Goal: Information Seeking & Learning: Learn about a topic

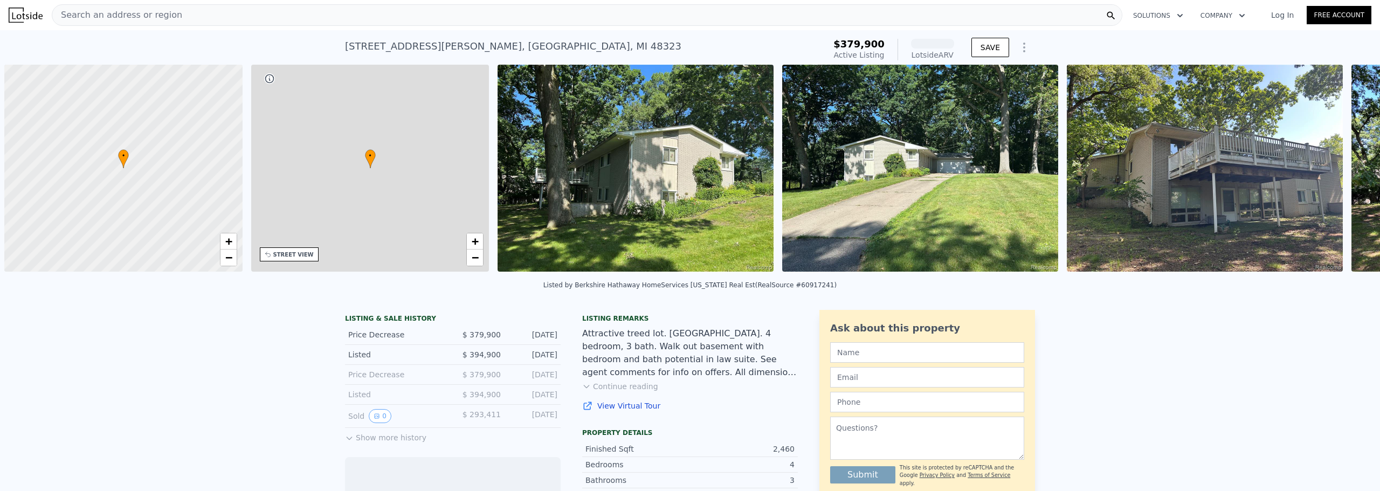
scroll to position [0, 4]
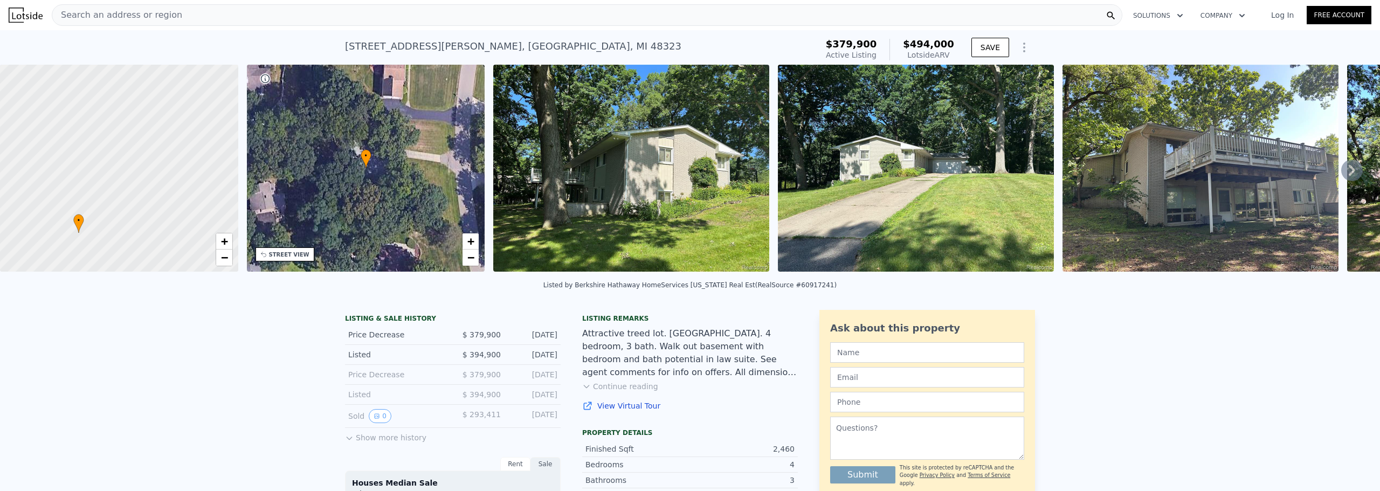
drag, startPoint x: 152, startPoint y: 178, endPoint x: 112, endPoint y: 242, distance: 75.8
click at [112, 242] on div at bounding box center [119, 168] width 286 height 249
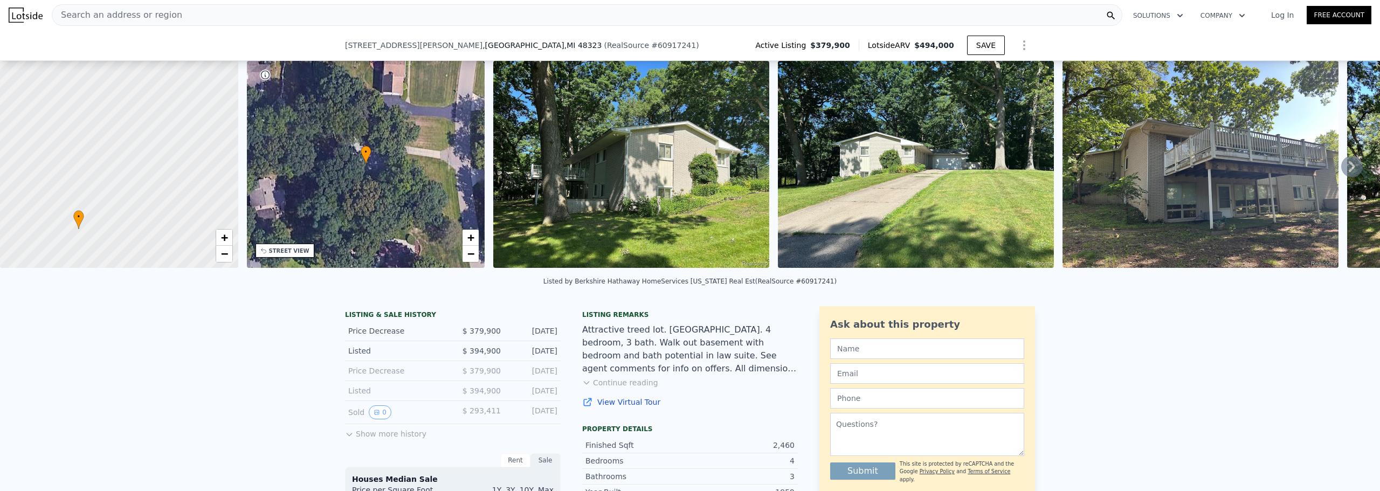
scroll to position [50, 0]
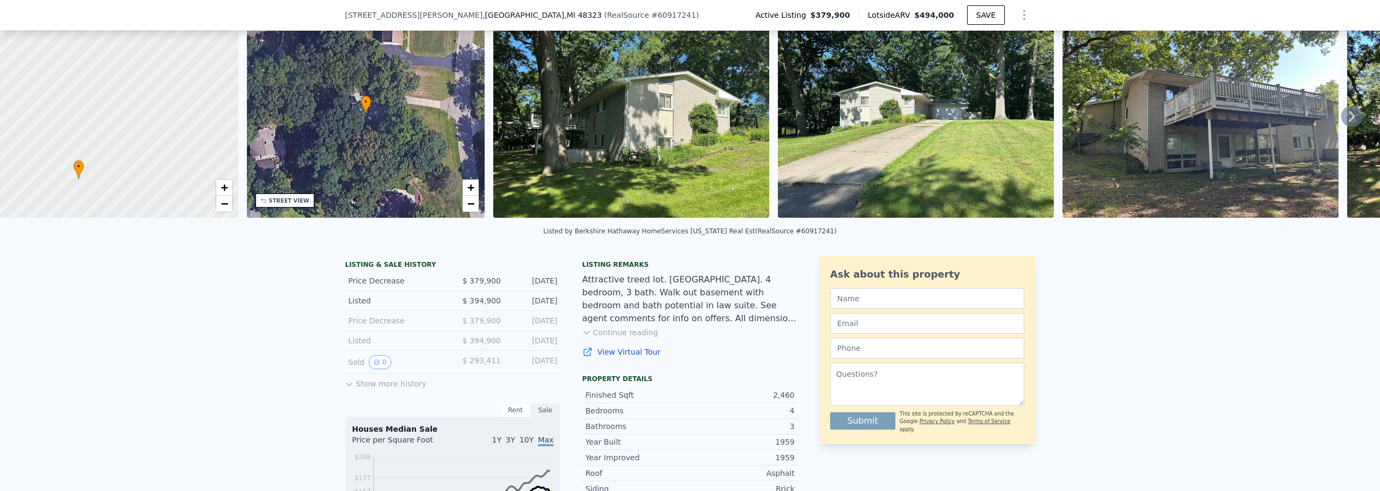
click at [597, 338] on button "Continue reading" at bounding box center [620, 332] width 76 height 11
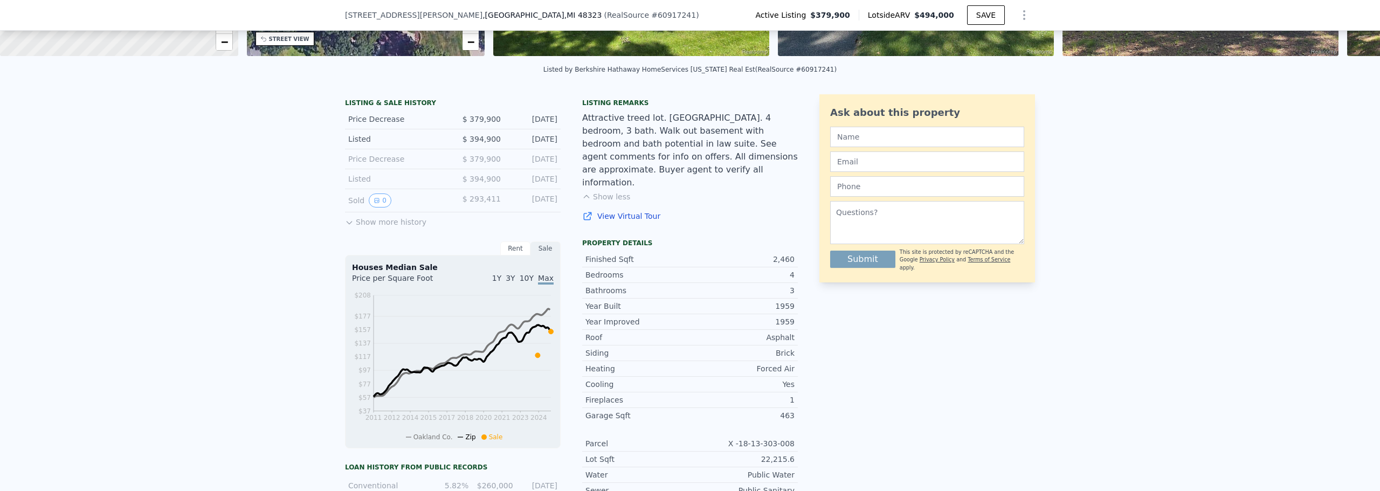
scroll to position [0, 0]
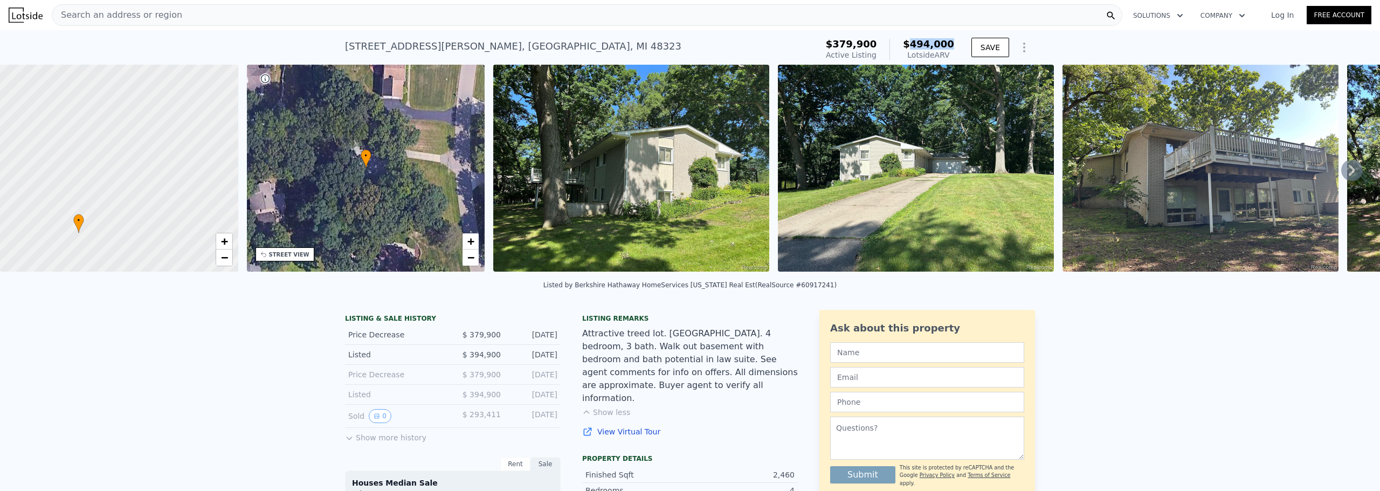
drag, startPoint x: 919, startPoint y: 44, endPoint x: 955, endPoint y: 44, distance: 36.7
click at [955, 44] on div "$379,900 Active Listing $494,000 Lotside ARV" at bounding box center [890, 50] width 137 height 30
click at [921, 45] on span "$494,000" at bounding box center [928, 43] width 51 height 11
drag, startPoint x: 949, startPoint y: 54, endPoint x: 943, endPoint y: 54, distance: 5.9
click at [943, 54] on div "Lotside ARV" at bounding box center [928, 55] width 51 height 11
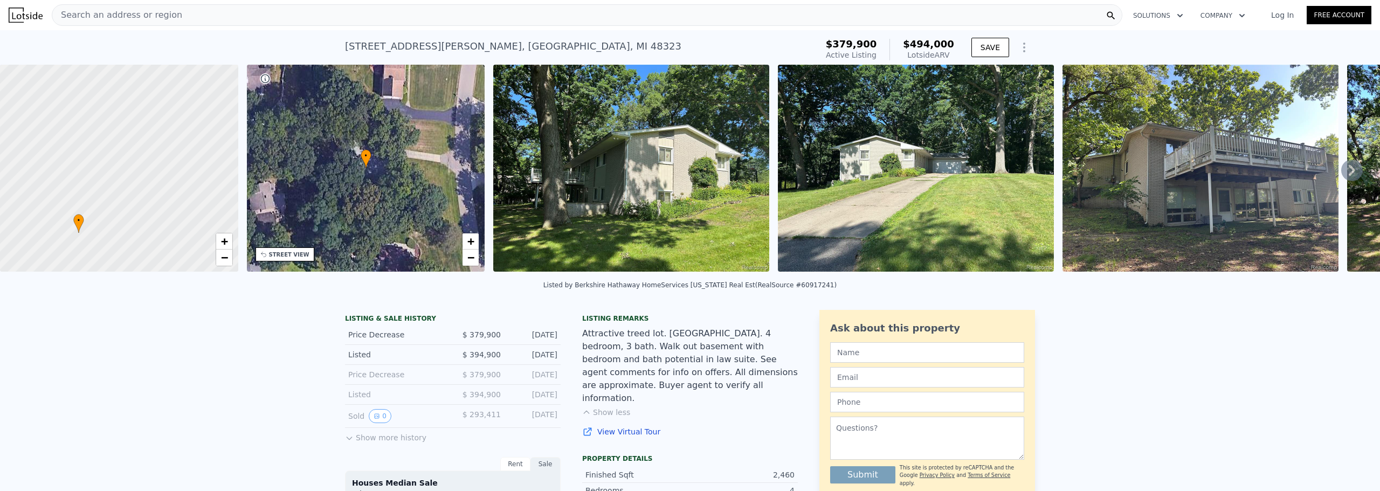
click at [920, 43] on span "$494,000" at bounding box center [928, 43] width 51 height 11
drag, startPoint x: 919, startPoint y: 46, endPoint x: 950, endPoint y: 45, distance: 31.3
click at [950, 45] on span "$494,000" at bounding box center [928, 43] width 51 height 11
drag, startPoint x: 882, startPoint y: 43, endPoint x: 846, endPoint y: 42, distance: 36.1
click at [846, 42] on span "$379,900" at bounding box center [851, 43] width 51 height 11
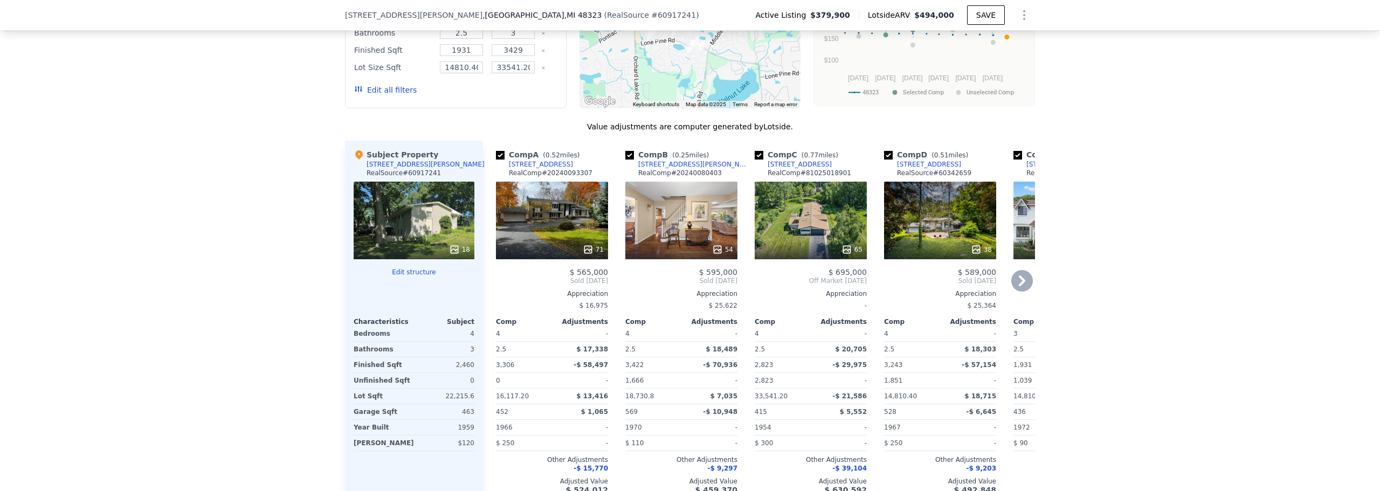
scroll to position [1128, 0]
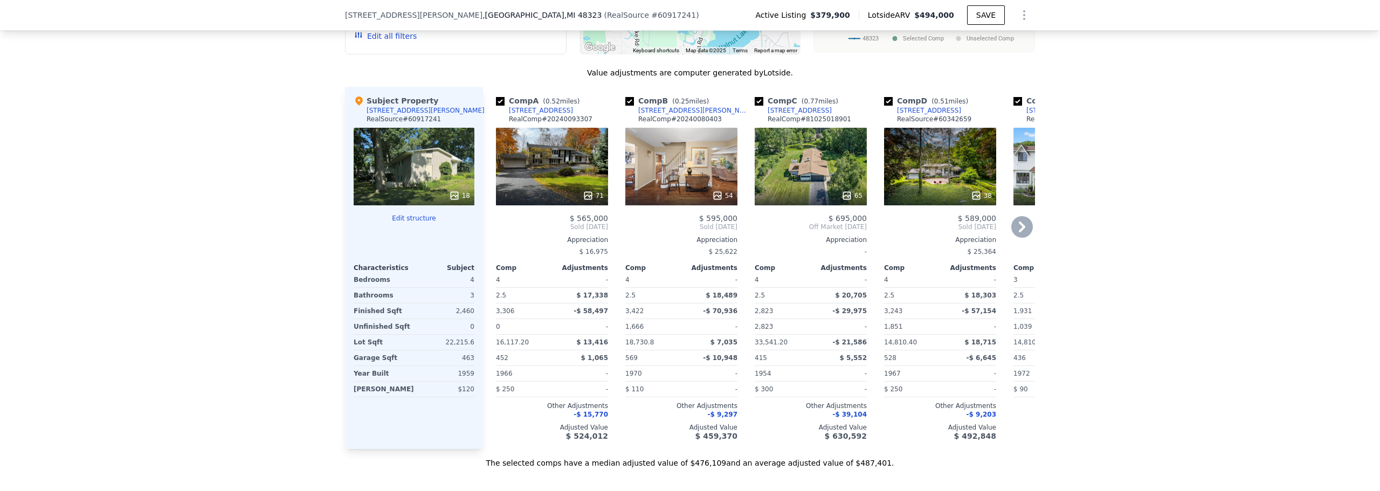
click at [1012, 231] on icon at bounding box center [1022, 227] width 22 height 22
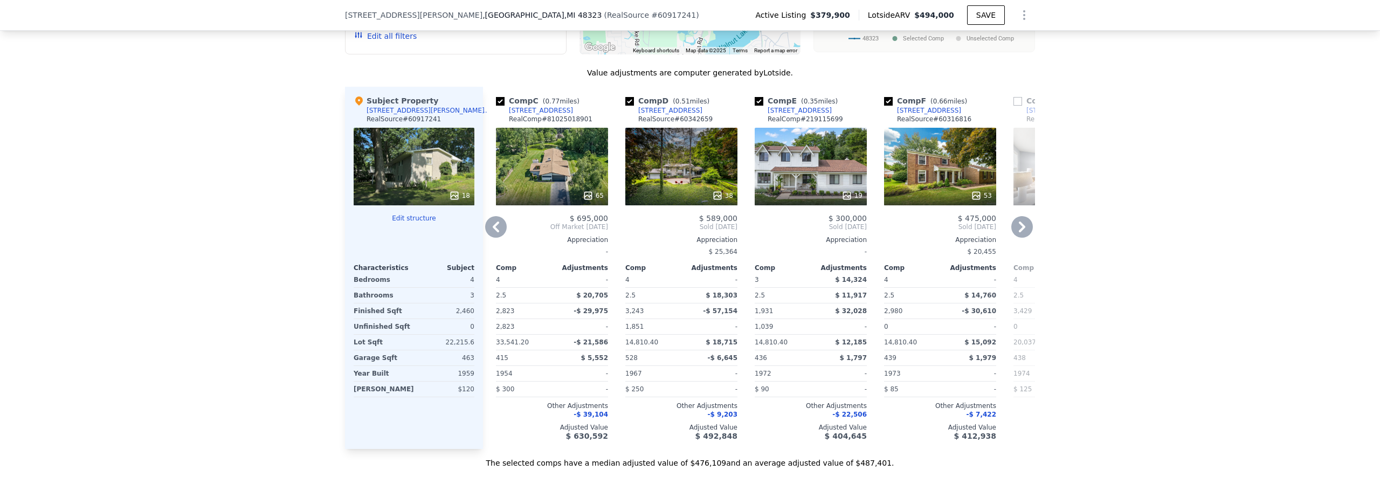
click at [1023, 236] on icon at bounding box center [1022, 227] width 22 height 22
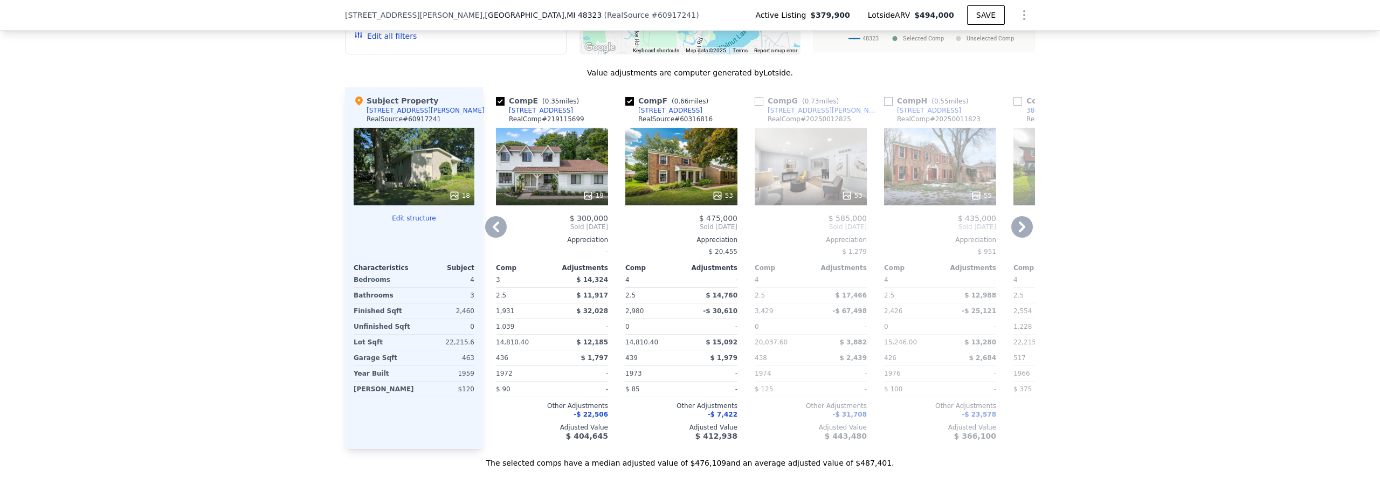
click at [1014, 233] on icon at bounding box center [1022, 227] width 22 height 22
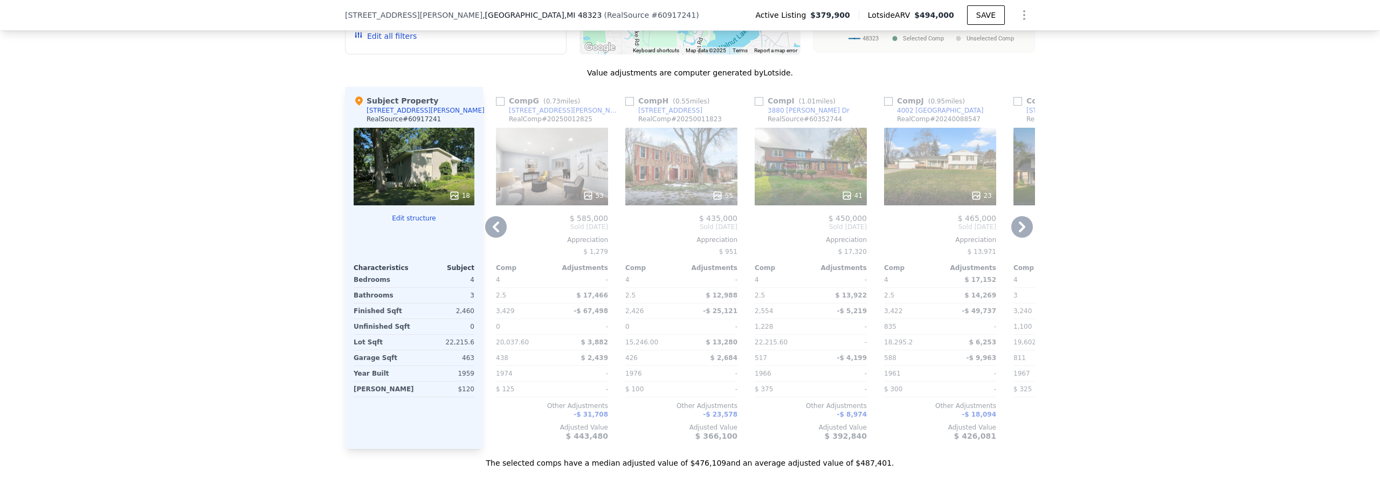
click at [498, 238] on icon at bounding box center [496, 227] width 22 height 22
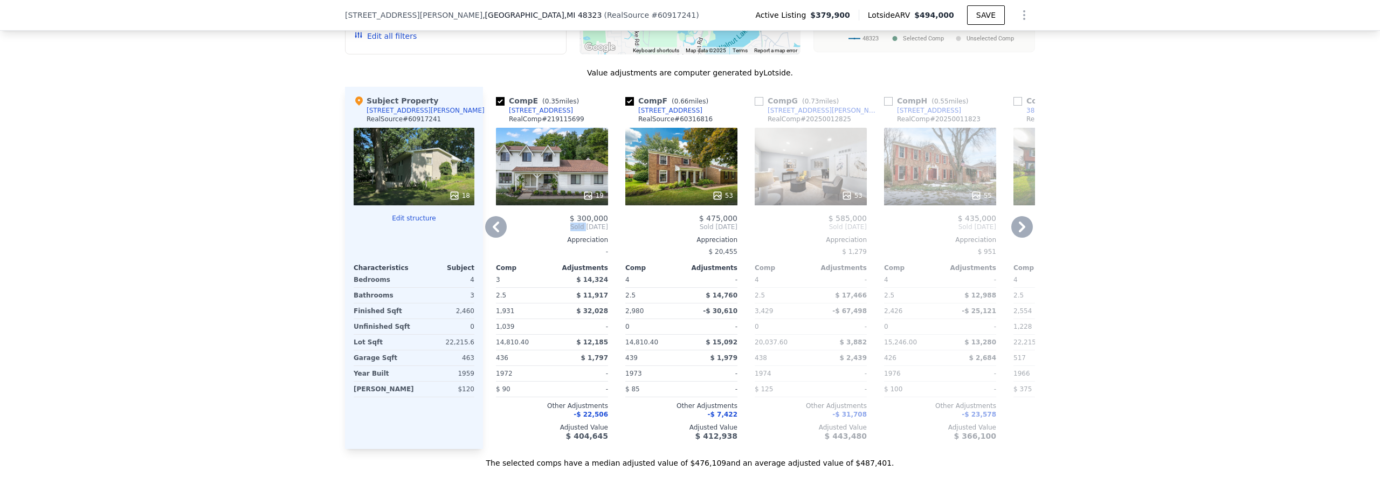
click at [498, 231] on span "Sold [DATE]" at bounding box center [552, 227] width 112 height 9
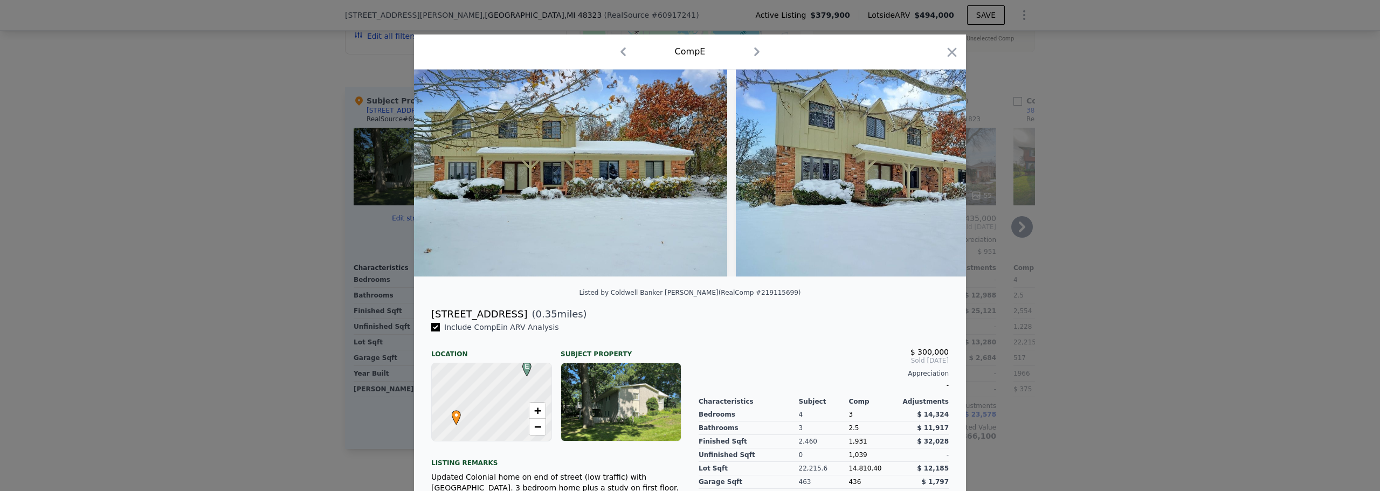
click at [230, 245] on div at bounding box center [690, 245] width 1380 height 491
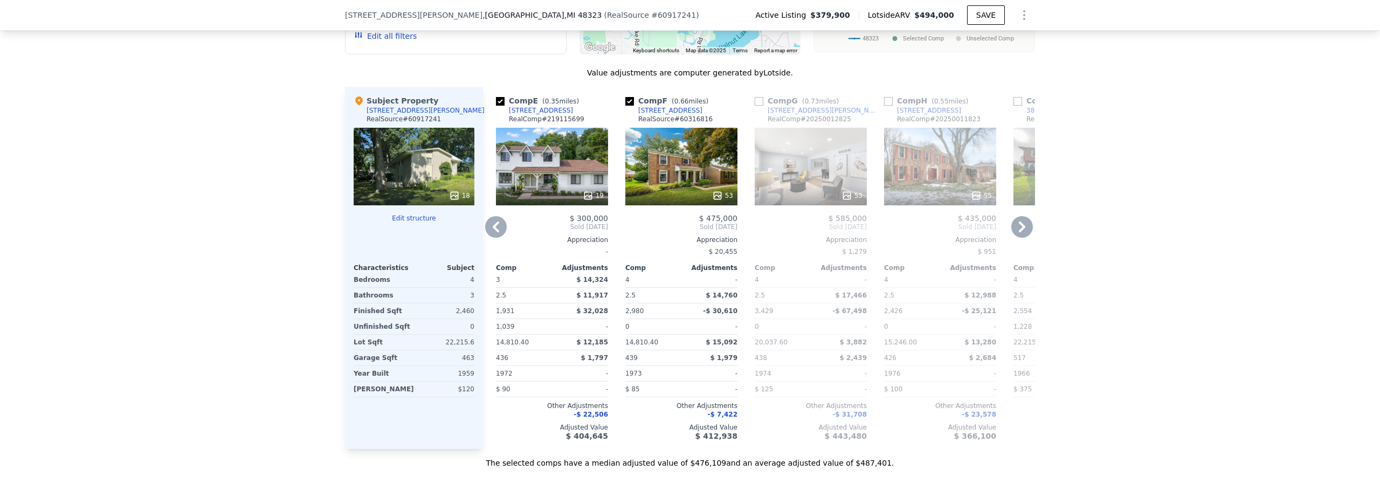
click at [489, 238] on icon at bounding box center [496, 227] width 22 height 22
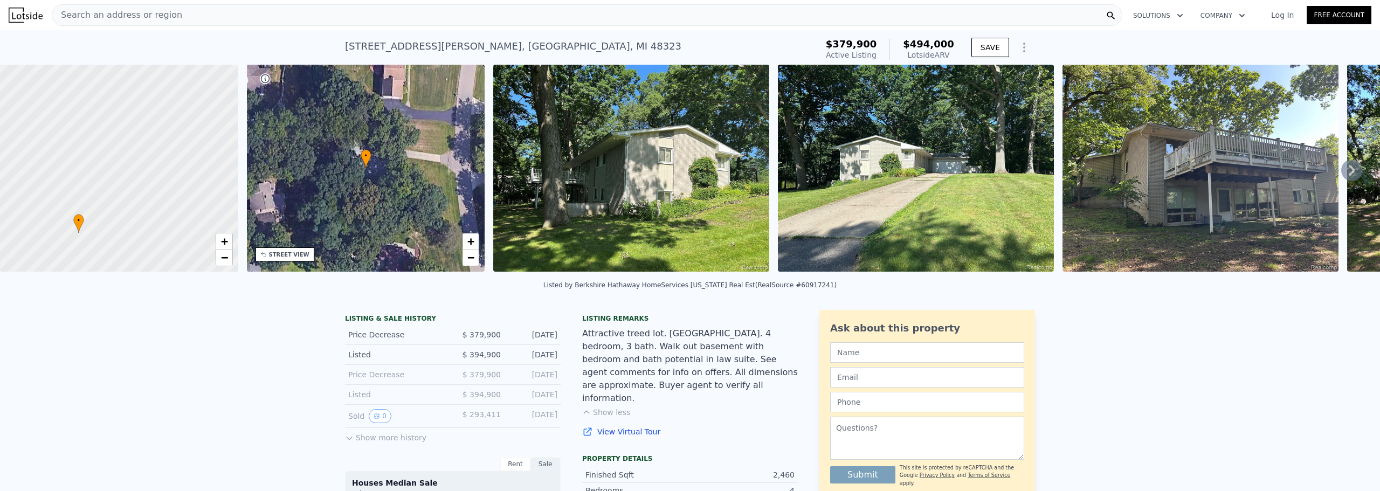
click at [706, 186] on img at bounding box center [631, 168] width 276 height 207
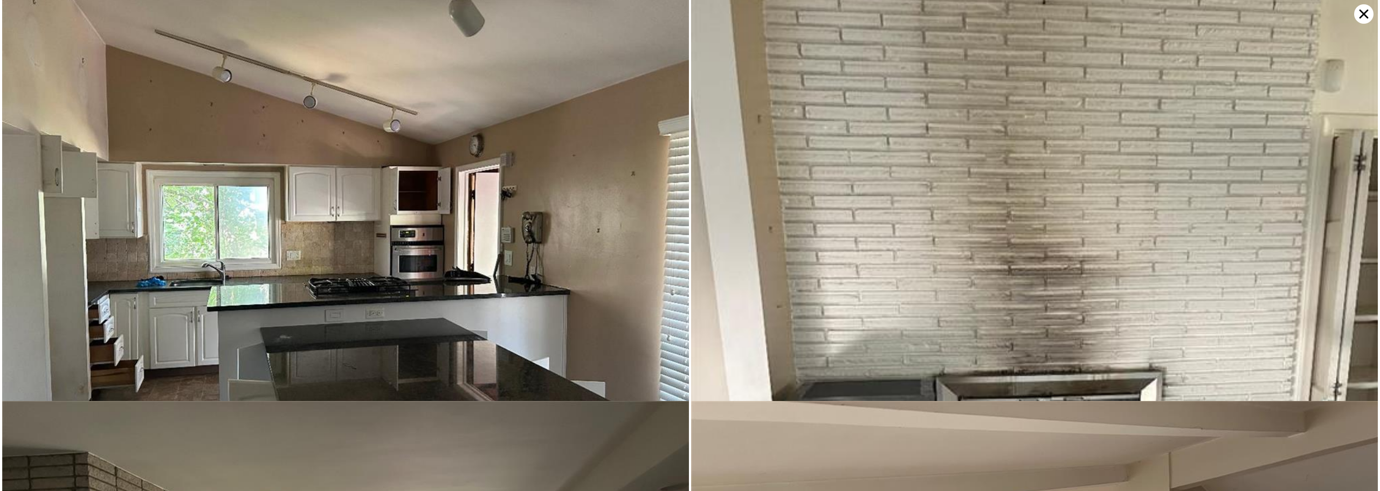
scroll to position [2081, 0]
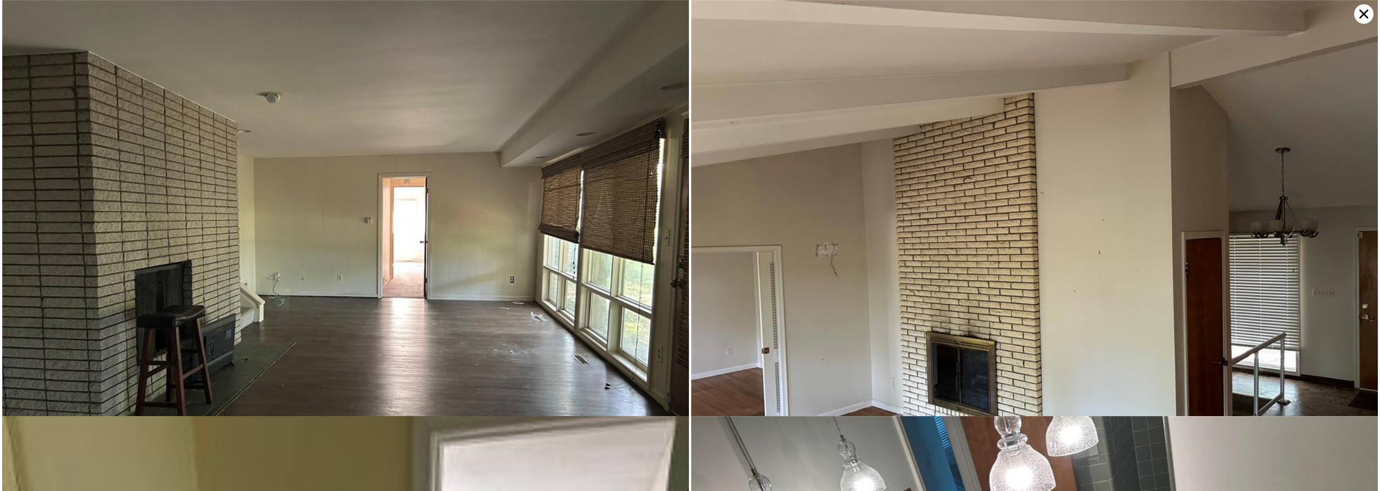
click at [1370, 11] on icon at bounding box center [1363, 13] width 19 height 19
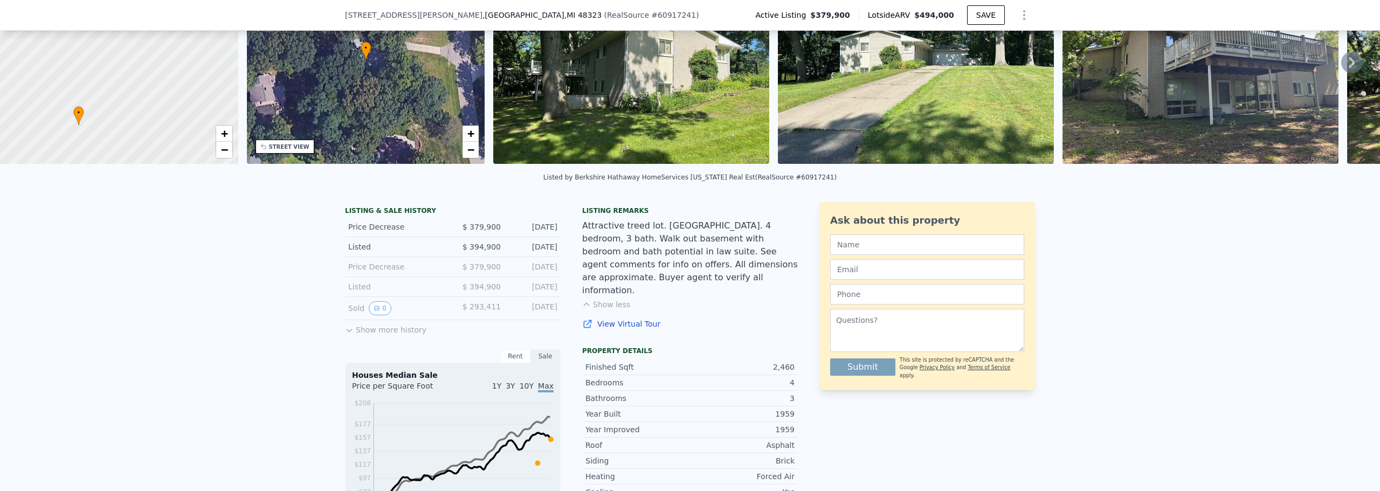
scroll to position [0, 0]
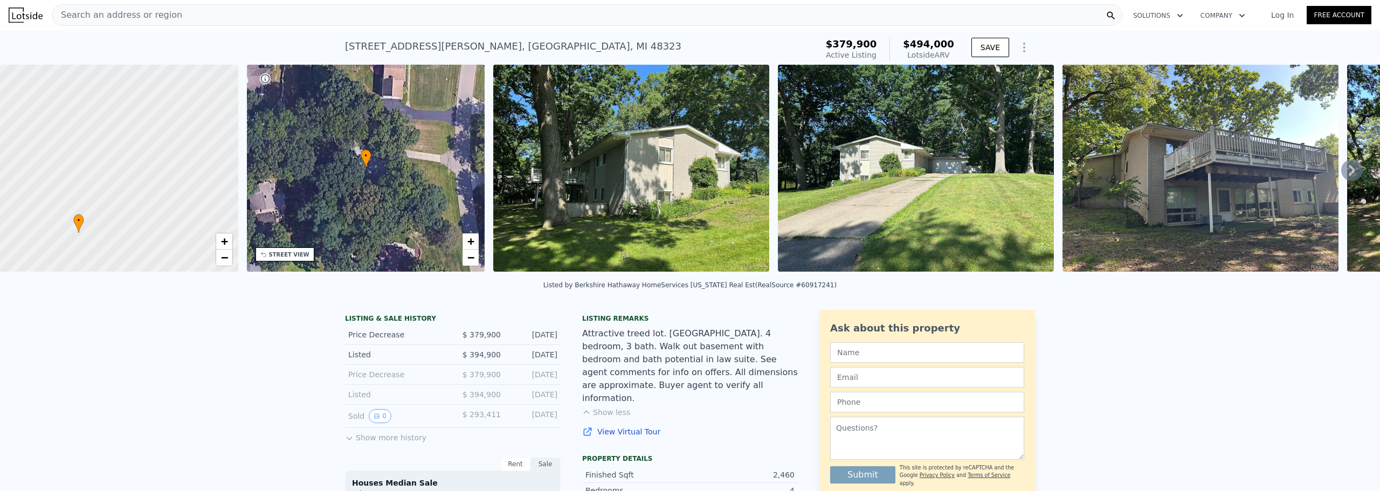
click at [1341, 174] on icon at bounding box center [1352, 171] width 22 height 22
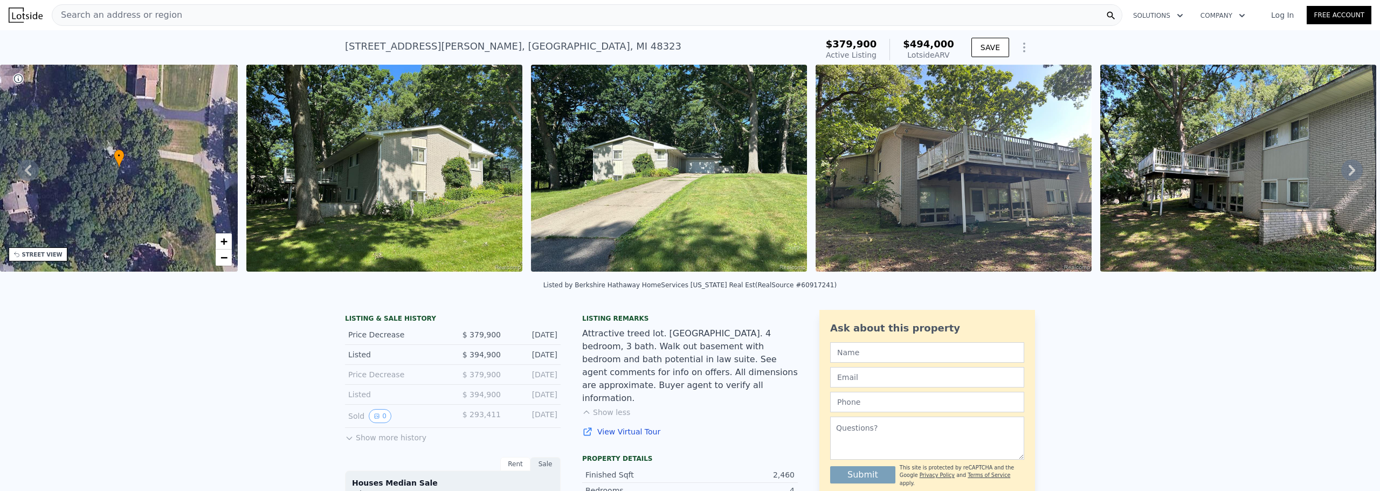
click at [1350, 174] on icon at bounding box center [1352, 171] width 22 height 22
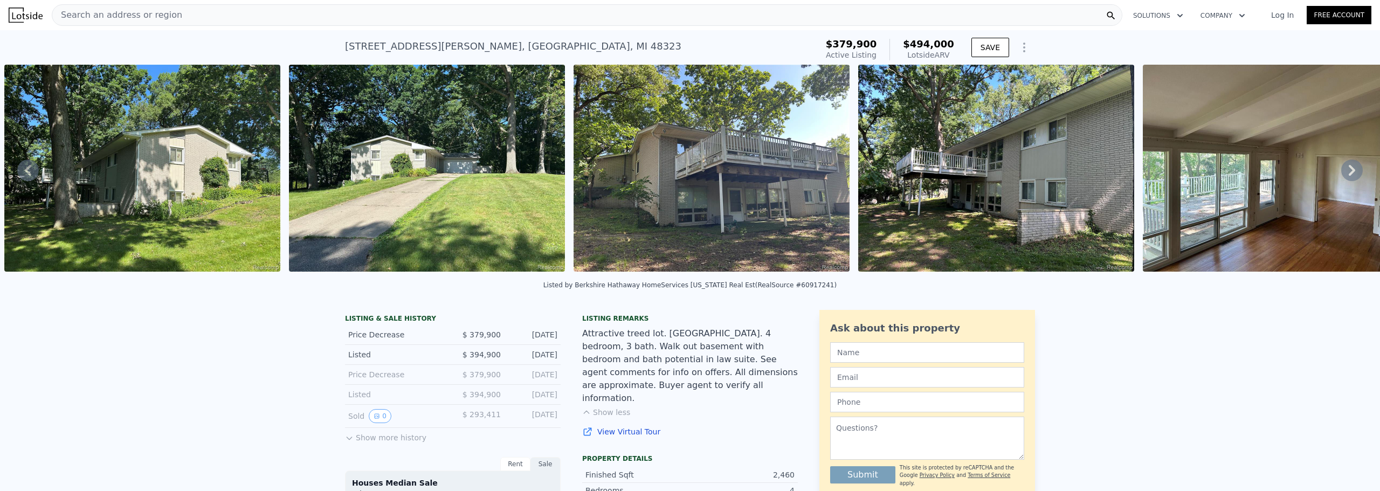
click at [1350, 174] on icon at bounding box center [1352, 171] width 22 height 22
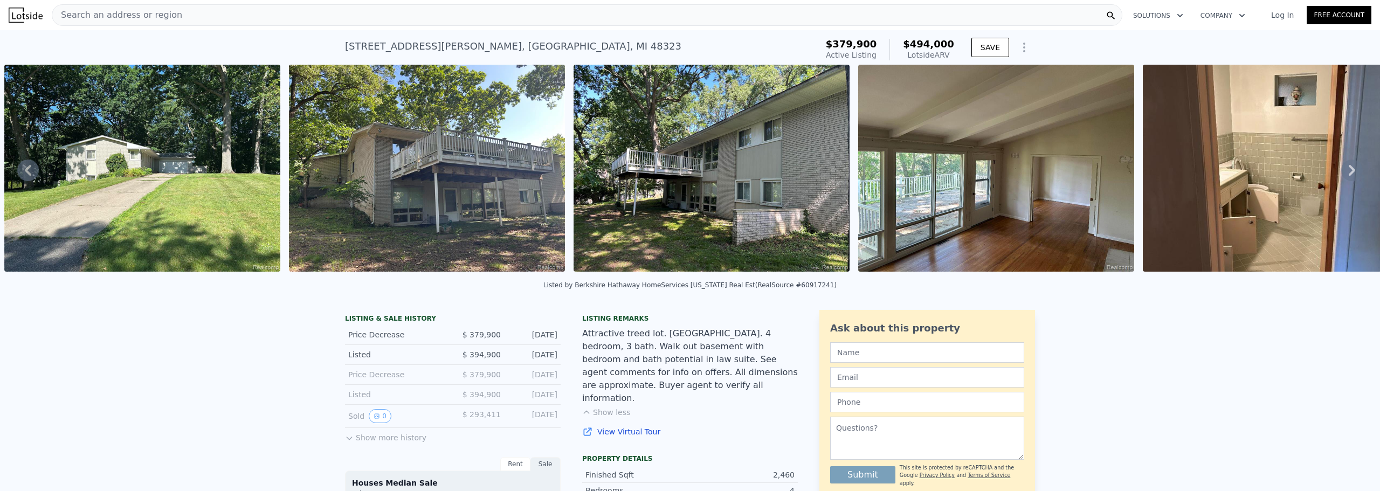
click at [1350, 174] on icon at bounding box center [1352, 171] width 22 height 22
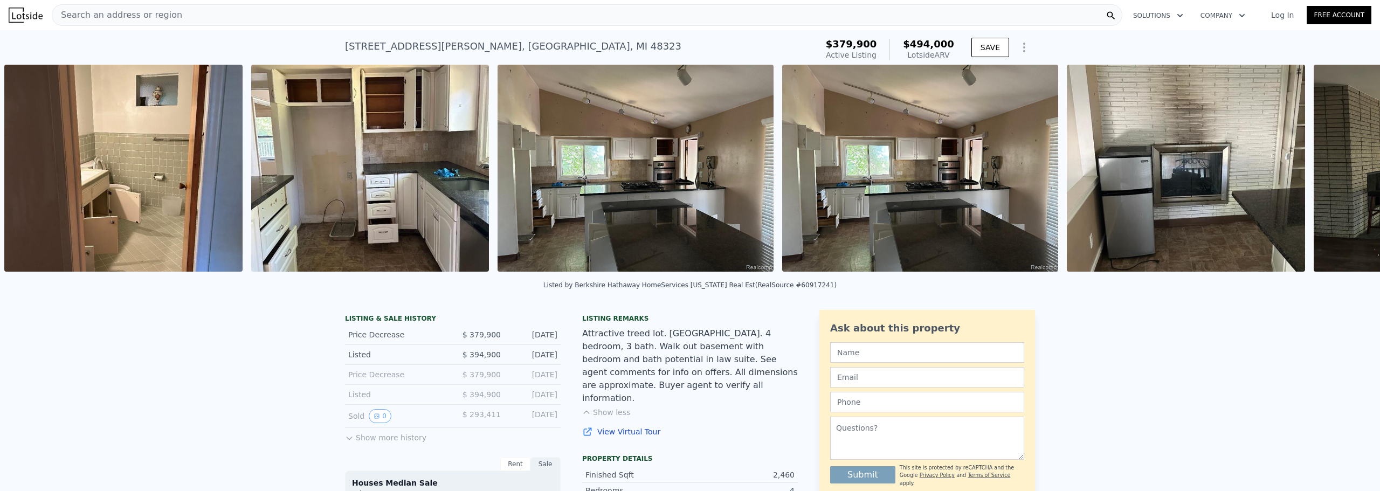
click at [1350, 174] on div "• + − • + − STREET VIEW Loading... SATELLITE VIEW" at bounding box center [690, 170] width 1380 height 211
click at [1350, 174] on icon at bounding box center [1352, 171] width 22 height 22
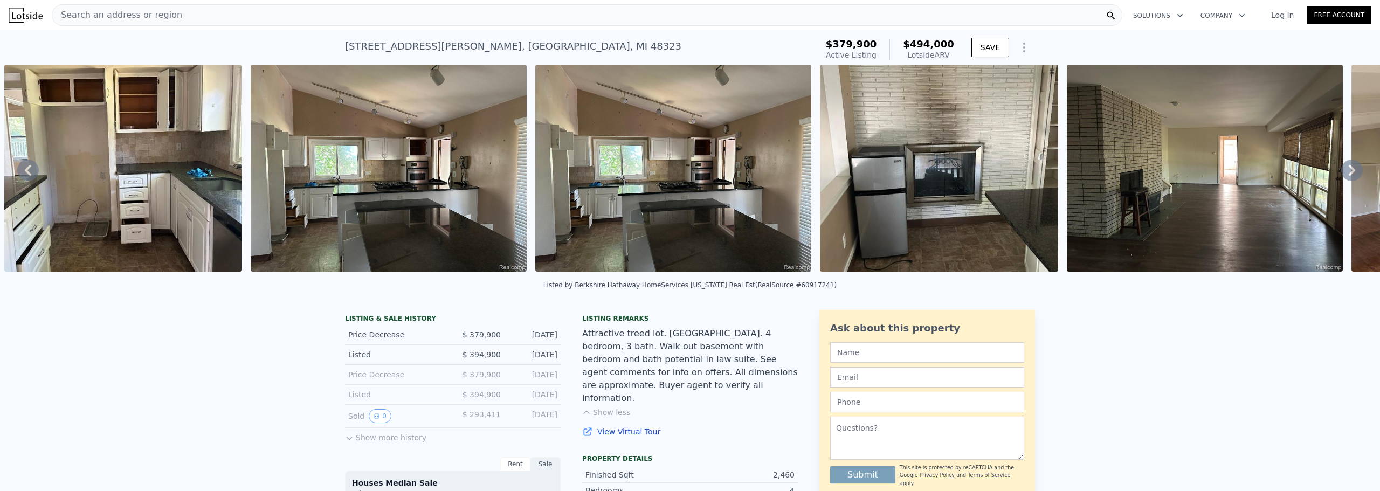
click at [1350, 174] on icon at bounding box center [1352, 171] width 22 height 22
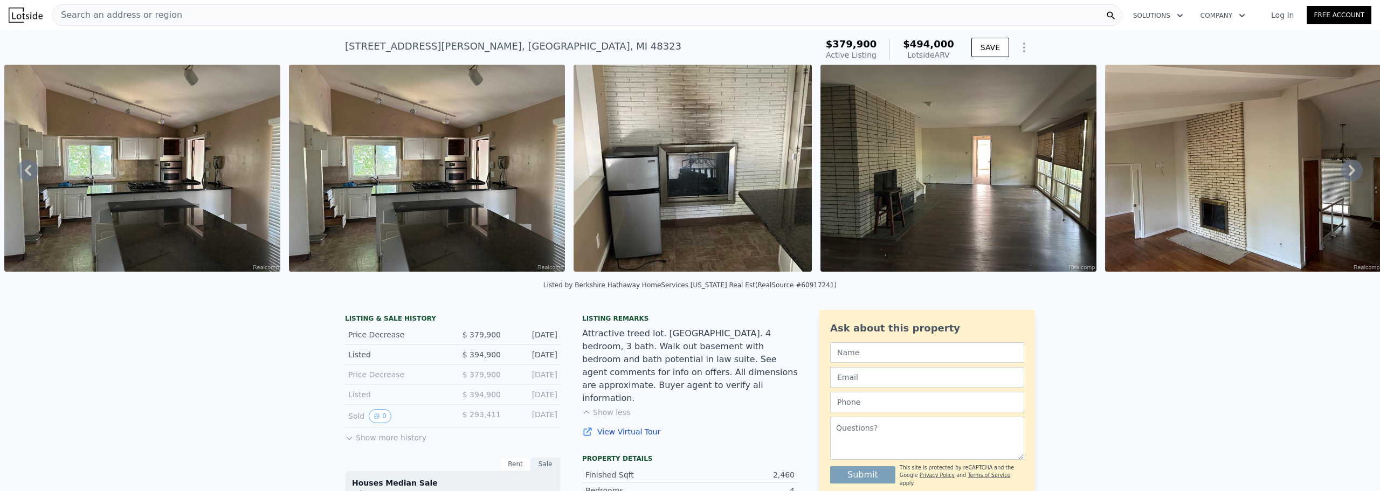
click at [1350, 174] on icon at bounding box center [1352, 171] width 22 height 22
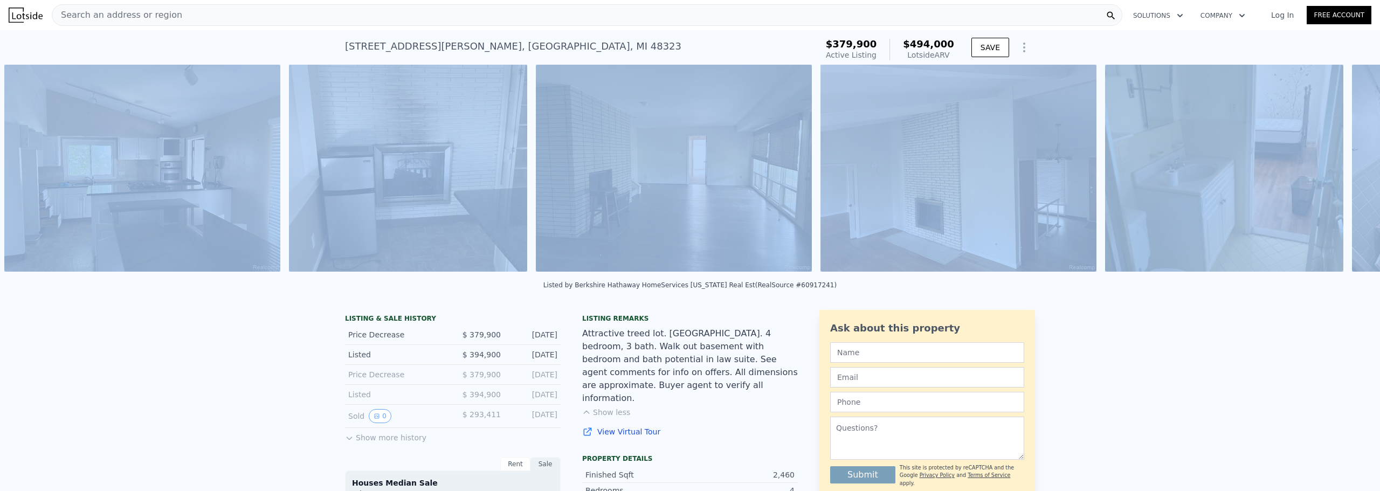
click at [1350, 174] on div "• + − • + − STREET VIEW Loading... SATELLITE VIEW" at bounding box center [690, 170] width 1380 height 211
